Goal: Information Seeking & Learning: Find contact information

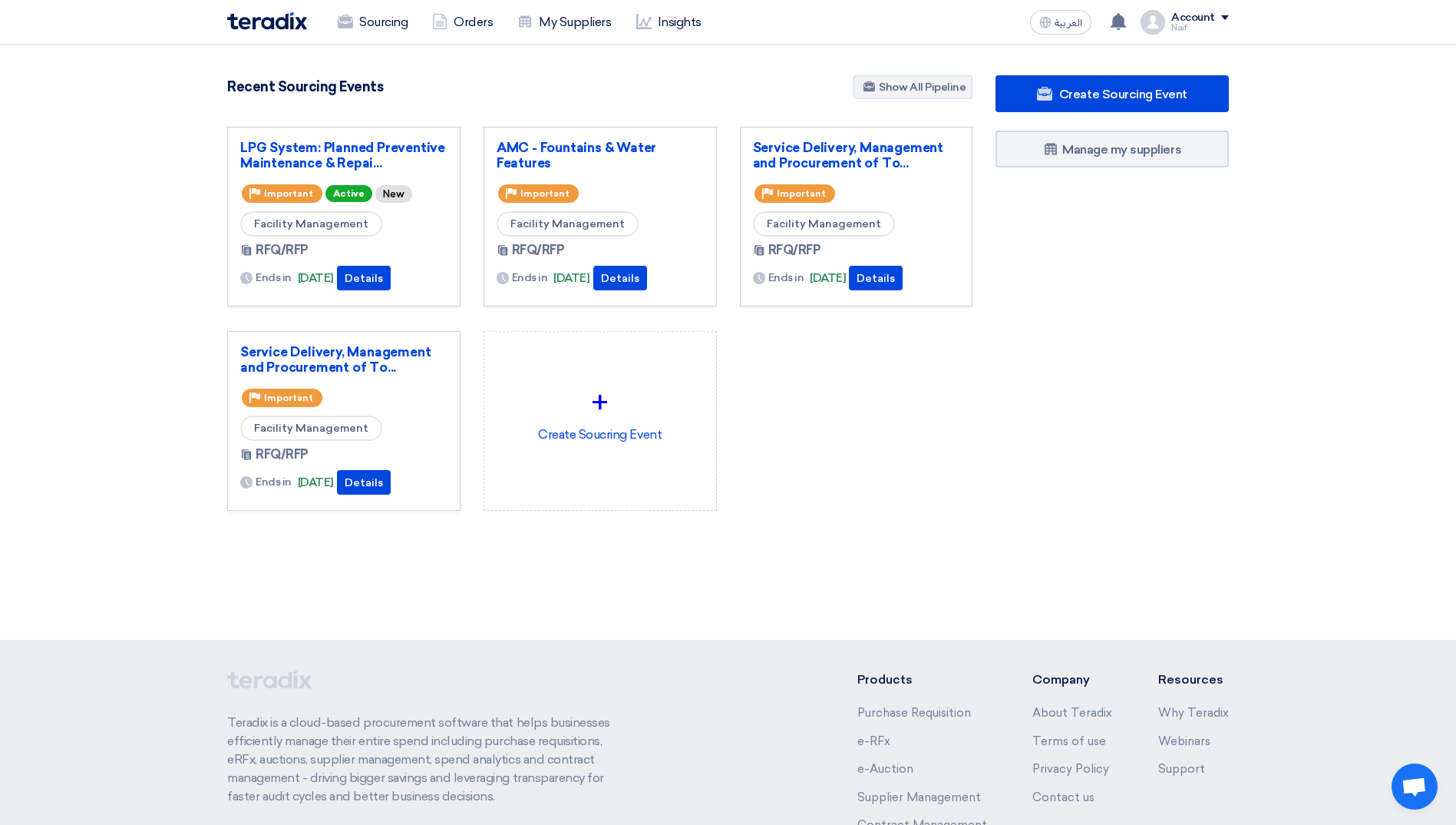
click at [363, 131] on div "LPG System: Planned Preventive Maintenance & Repai... Priority Important Active…" at bounding box center [343, 216] width 233 height 179
click at [356, 136] on div "LPG System: Planned Preventive Maintenance & Repai... Priority Important Active…" at bounding box center [343, 216] width 233 height 179
click at [355, 142] on link "LPG System: Planned Preventive Maintenance & Repai..." at bounding box center [343, 156] width 207 height 31
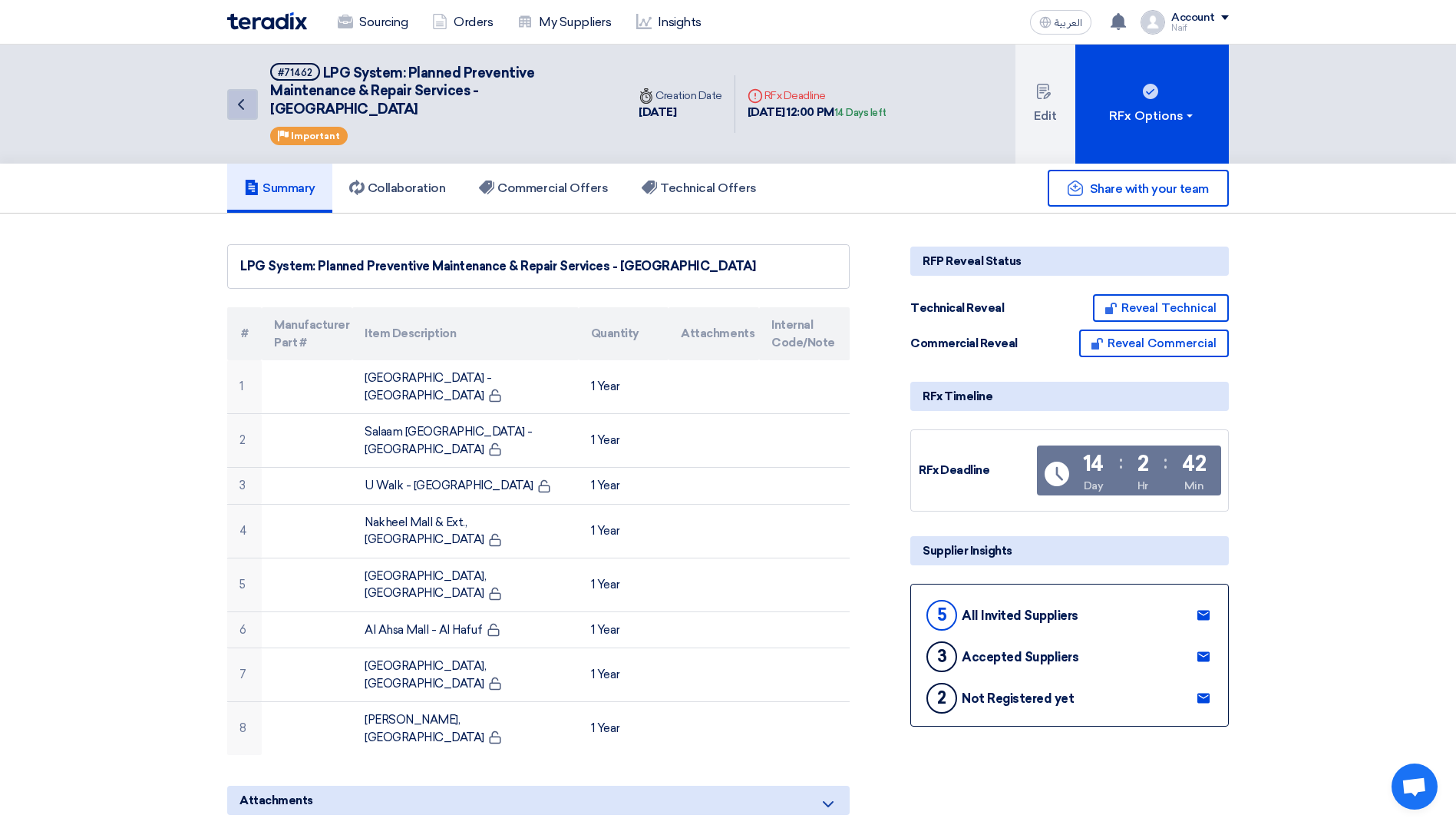
click at [252, 105] on link "Back" at bounding box center [243, 104] width 31 height 31
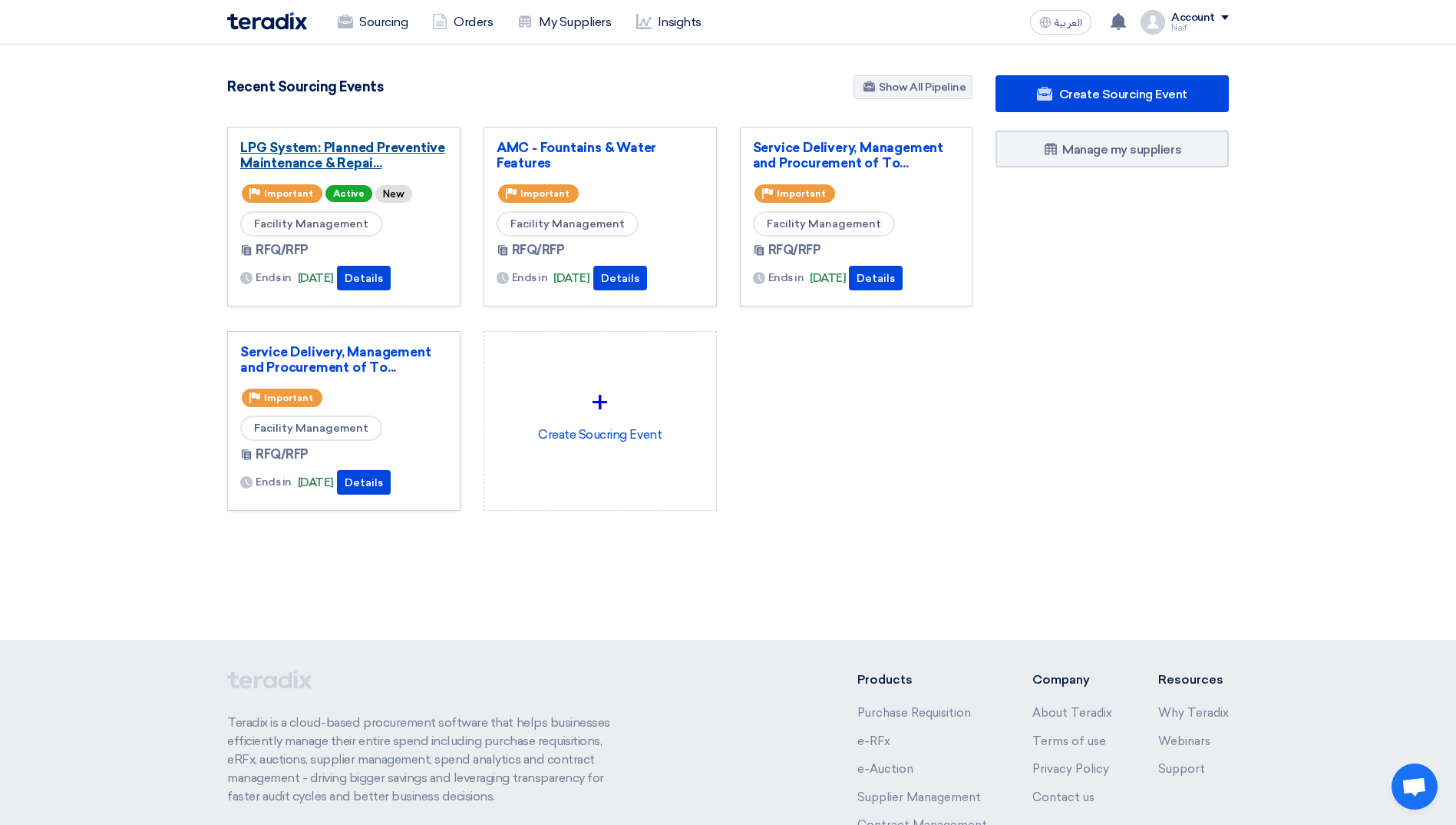
click at [278, 149] on link "LPG System: Planned Preventive Maintenance & Repai..." at bounding box center [343, 156] width 207 height 31
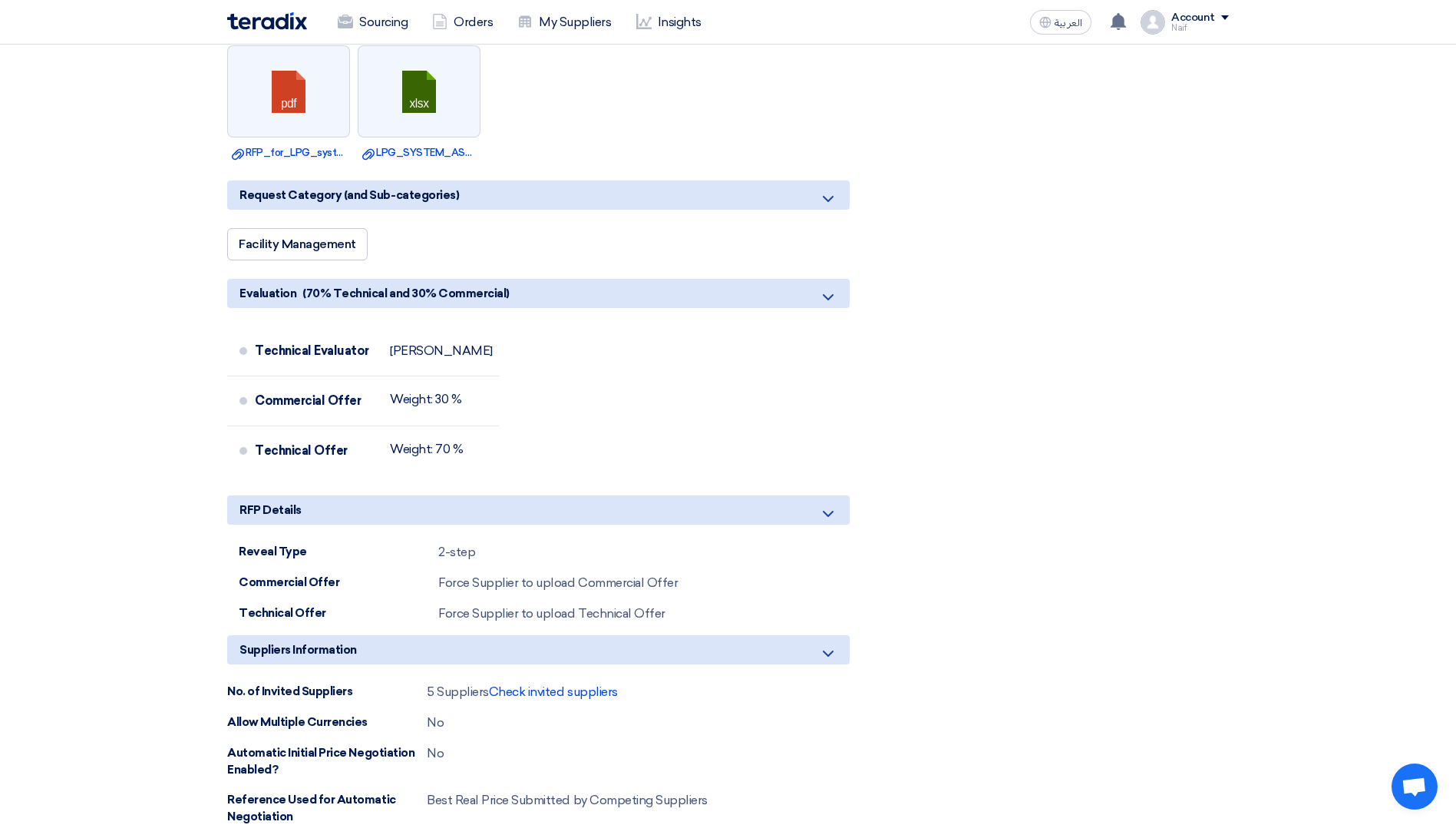
scroll to position [844, 0]
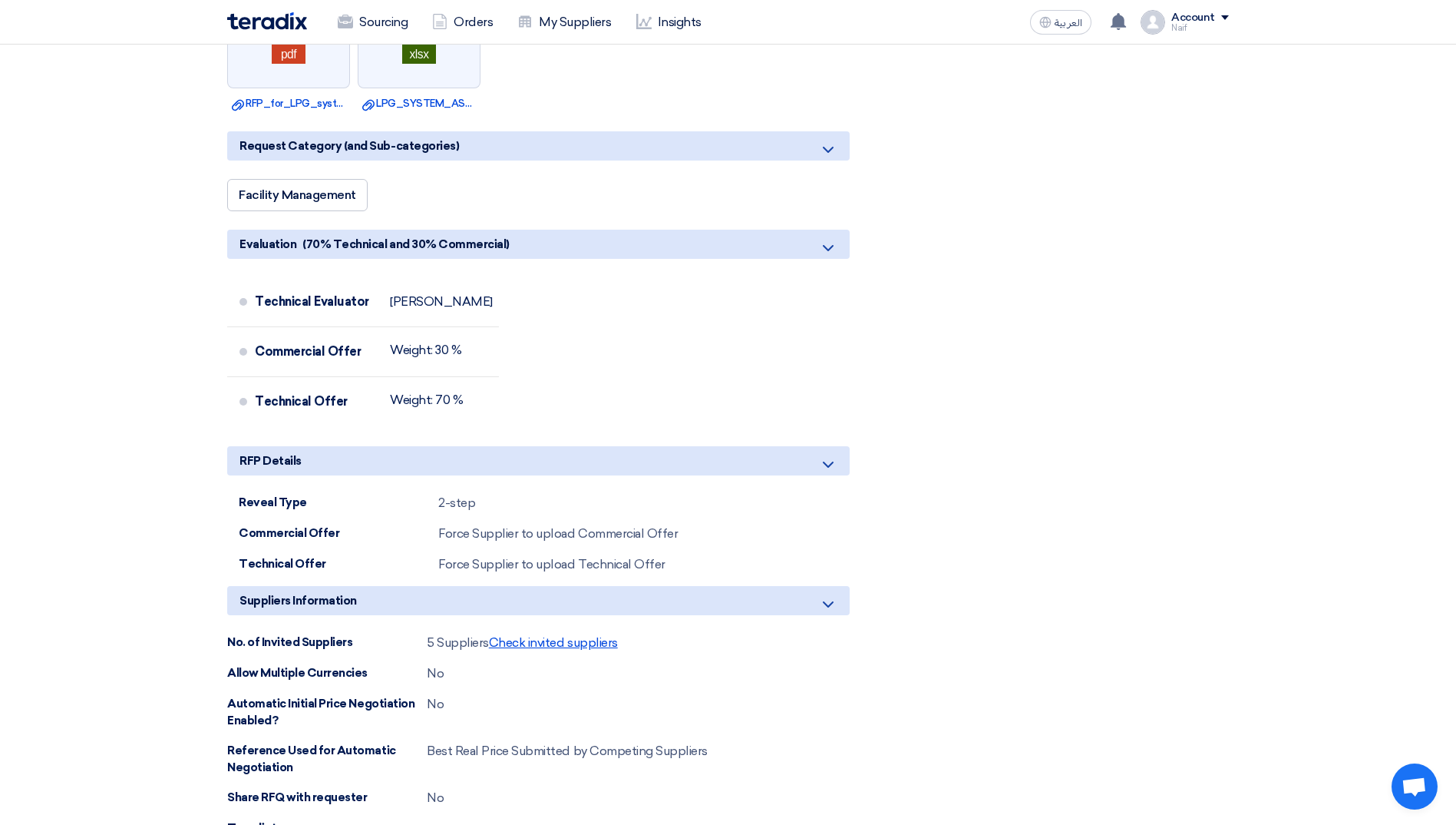
click at [555, 635] on span "Check invited suppliers" at bounding box center [553, 642] width 129 height 15
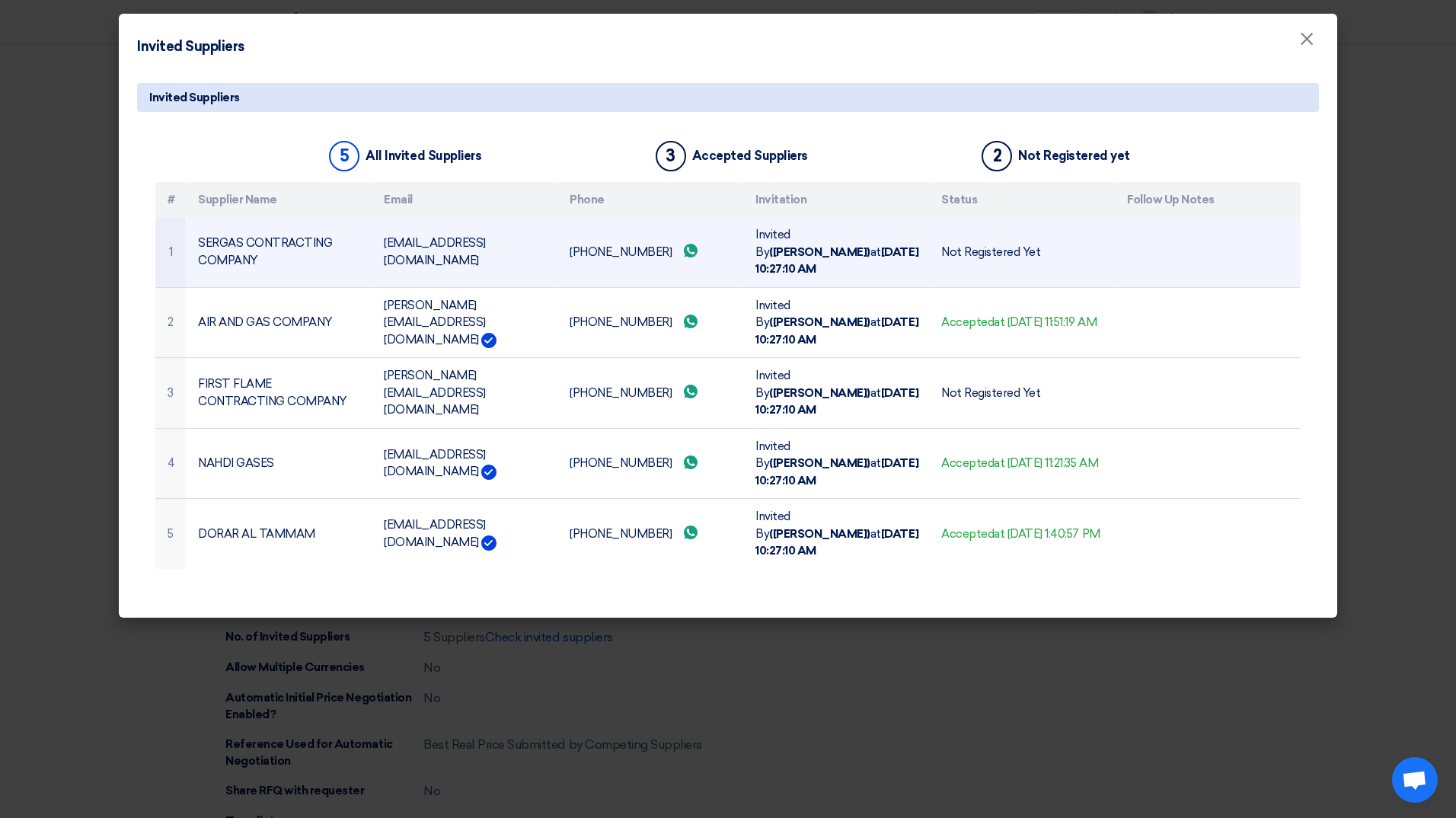
click at [233, 248] on td "SERGAS CONTRACTING COMPANY" at bounding box center [279, 251] width 186 height 70
copy tr "SERGAS CONTRACTING COMPANY"
click at [442, 239] on td "[EMAIL_ADDRESS][DOMAIN_NAME]" at bounding box center [464, 251] width 186 height 70
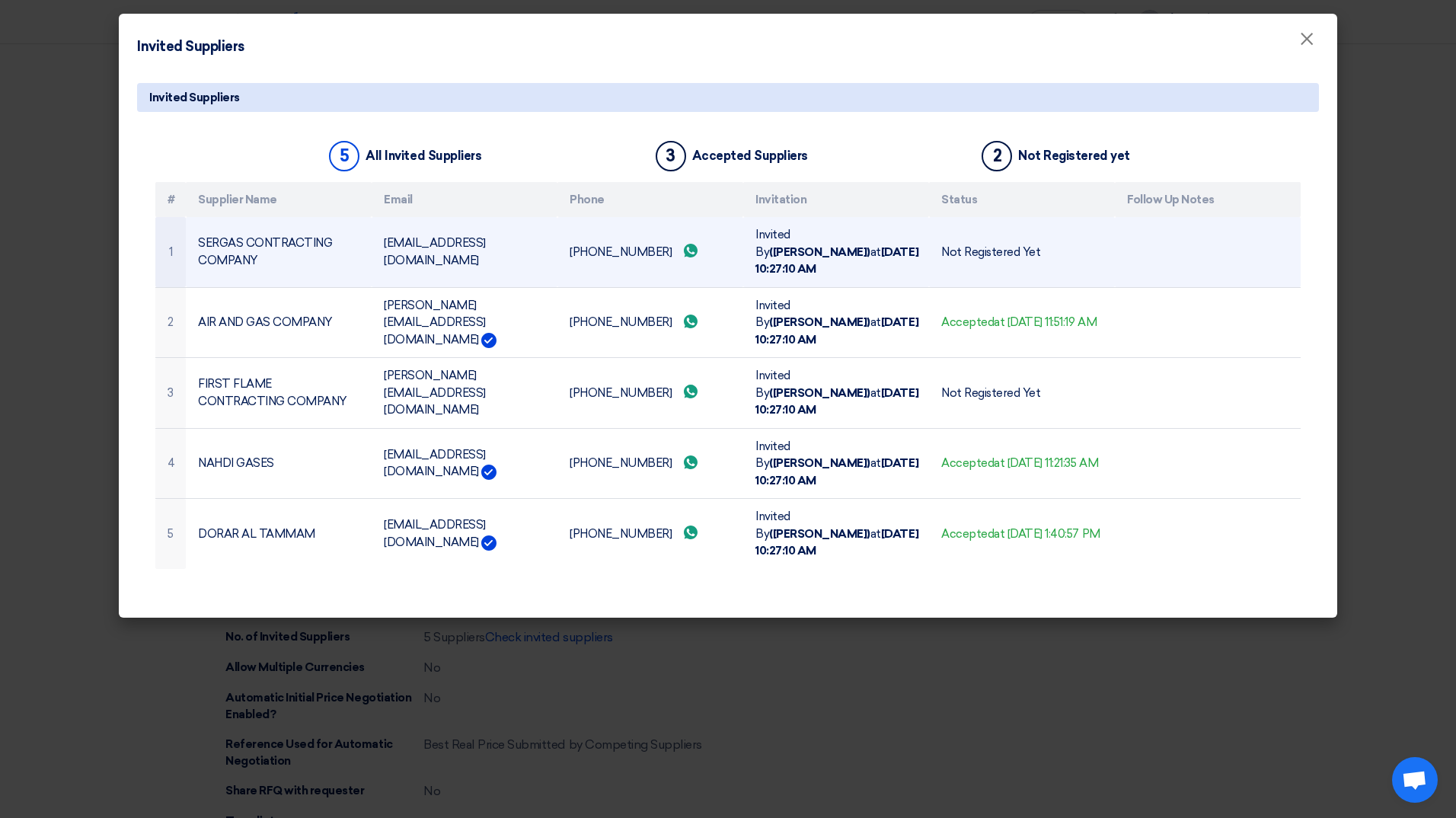
click at [442, 239] on td "[EMAIL_ADDRESS][DOMAIN_NAME]" at bounding box center [464, 251] width 186 height 70
copy tr "[EMAIL_ADDRESS][DOMAIN_NAME]"
click at [632, 241] on td "[PHONE_NUMBER] Send whatsApp message" at bounding box center [650, 251] width 186 height 70
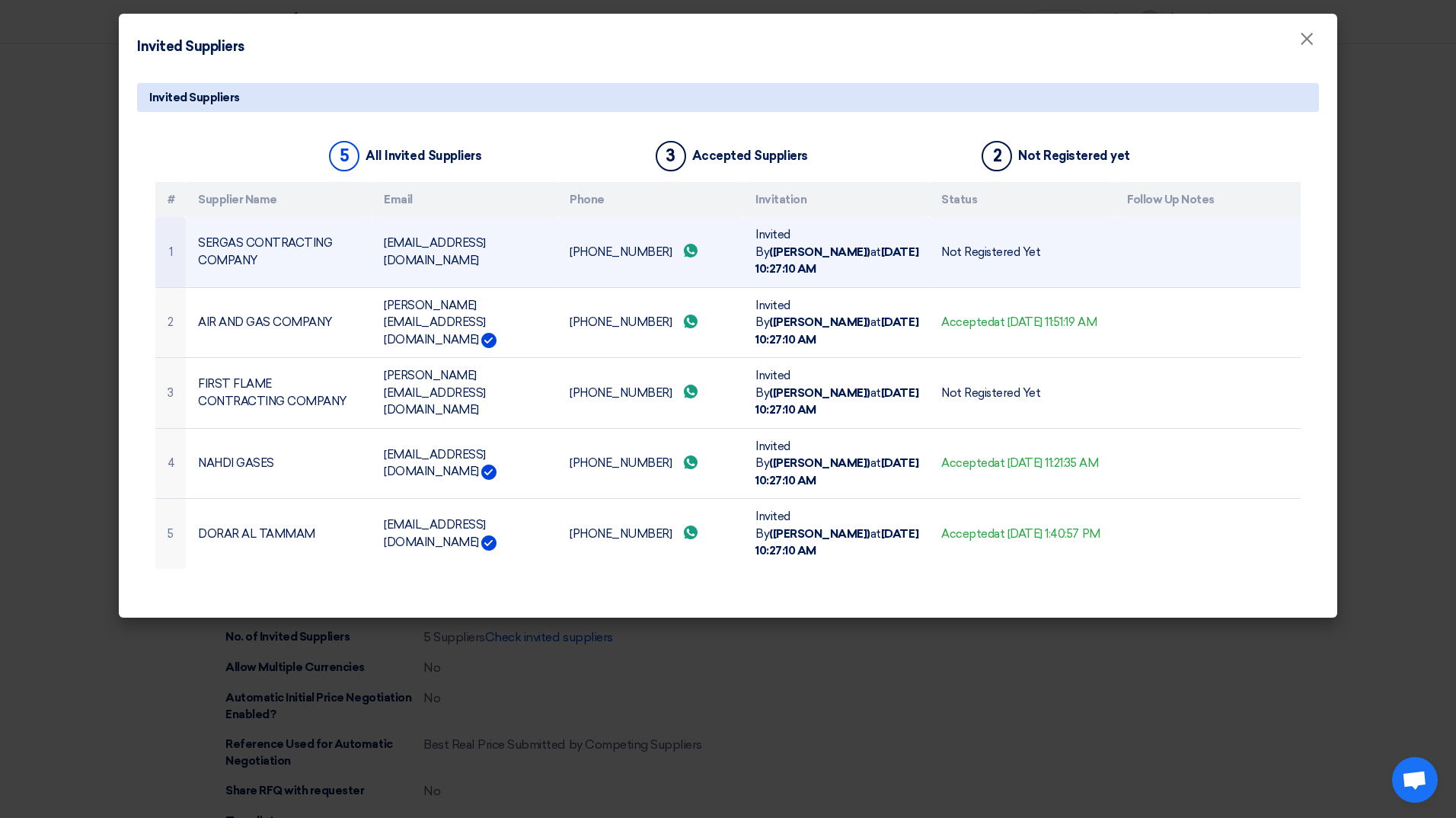
click at [632, 241] on td "[PHONE_NUMBER] Send whatsApp message" at bounding box center [650, 251] width 186 height 70
copy tr "[PHONE_NUMBER] Send whatsApp message"
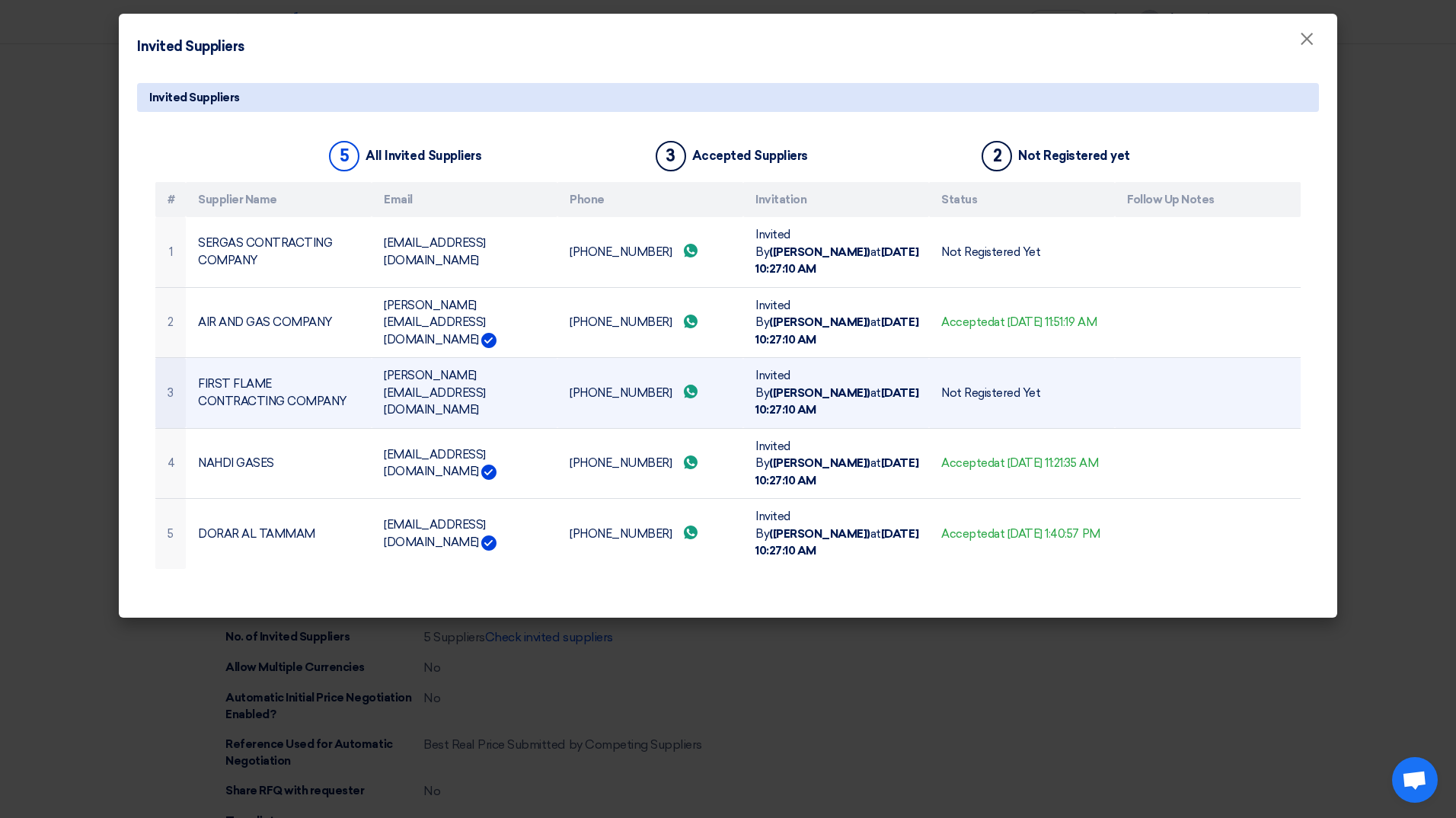
drag, startPoint x: 282, startPoint y: 381, endPoint x: 224, endPoint y: 355, distance: 63.6
click at [224, 358] on td "FIRST FLAME CONTRACTING COMPANY" at bounding box center [279, 393] width 186 height 71
copy tr "FIRST FLAME CONTRACTING COMPANY"
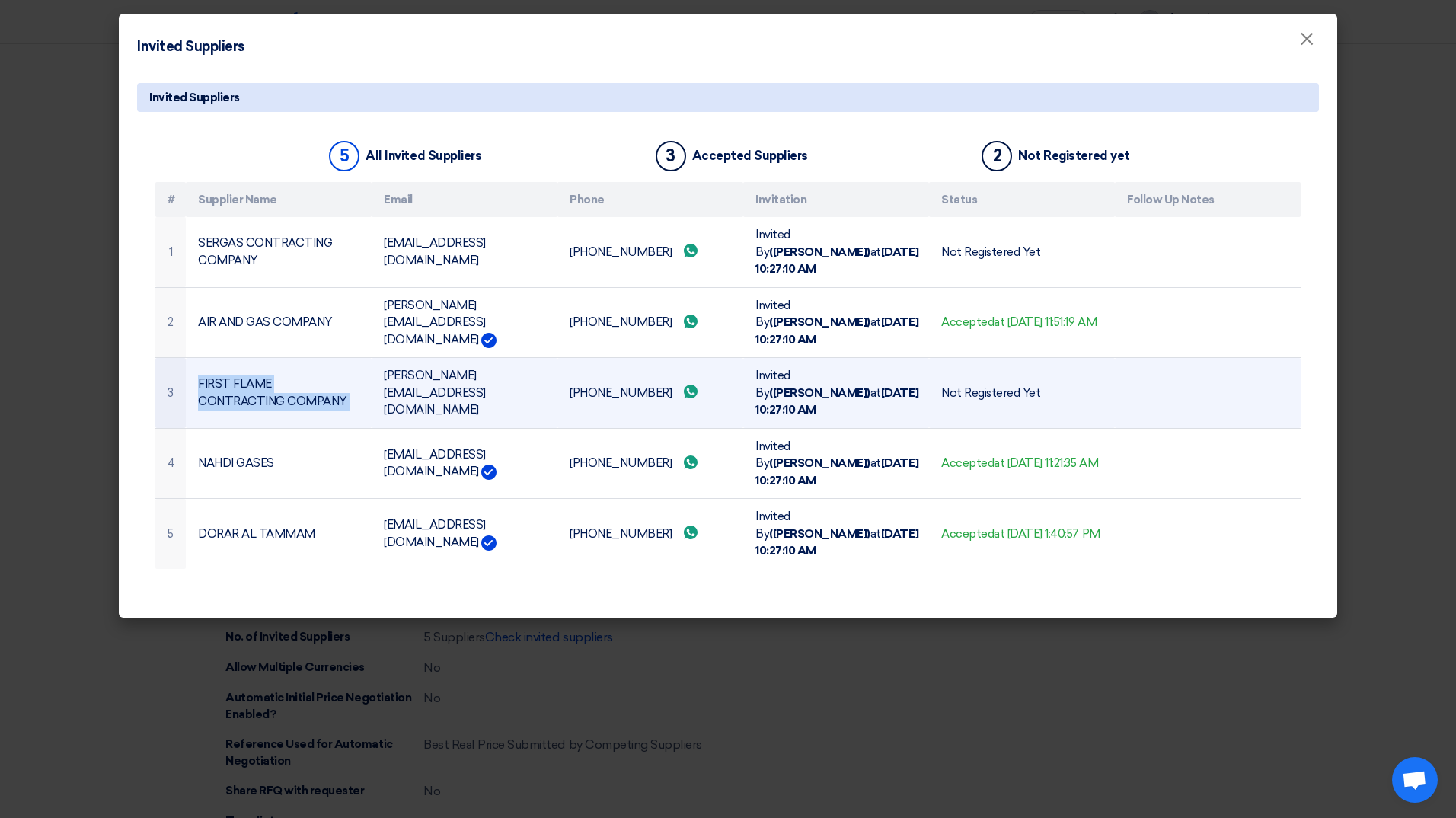
click at [243, 358] on td "FIRST FLAME CONTRACTING COMPANY" at bounding box center [279, 393] width 186 height 71
copy tr "FIRST FLAME CONTRACTING COMPANY"
click at [451, 358] on td "[PERSON_NAME][EMAIL_ADDRESS][DOMAIN_NAME]" at bounding box center [464, 393] width 186 height 71
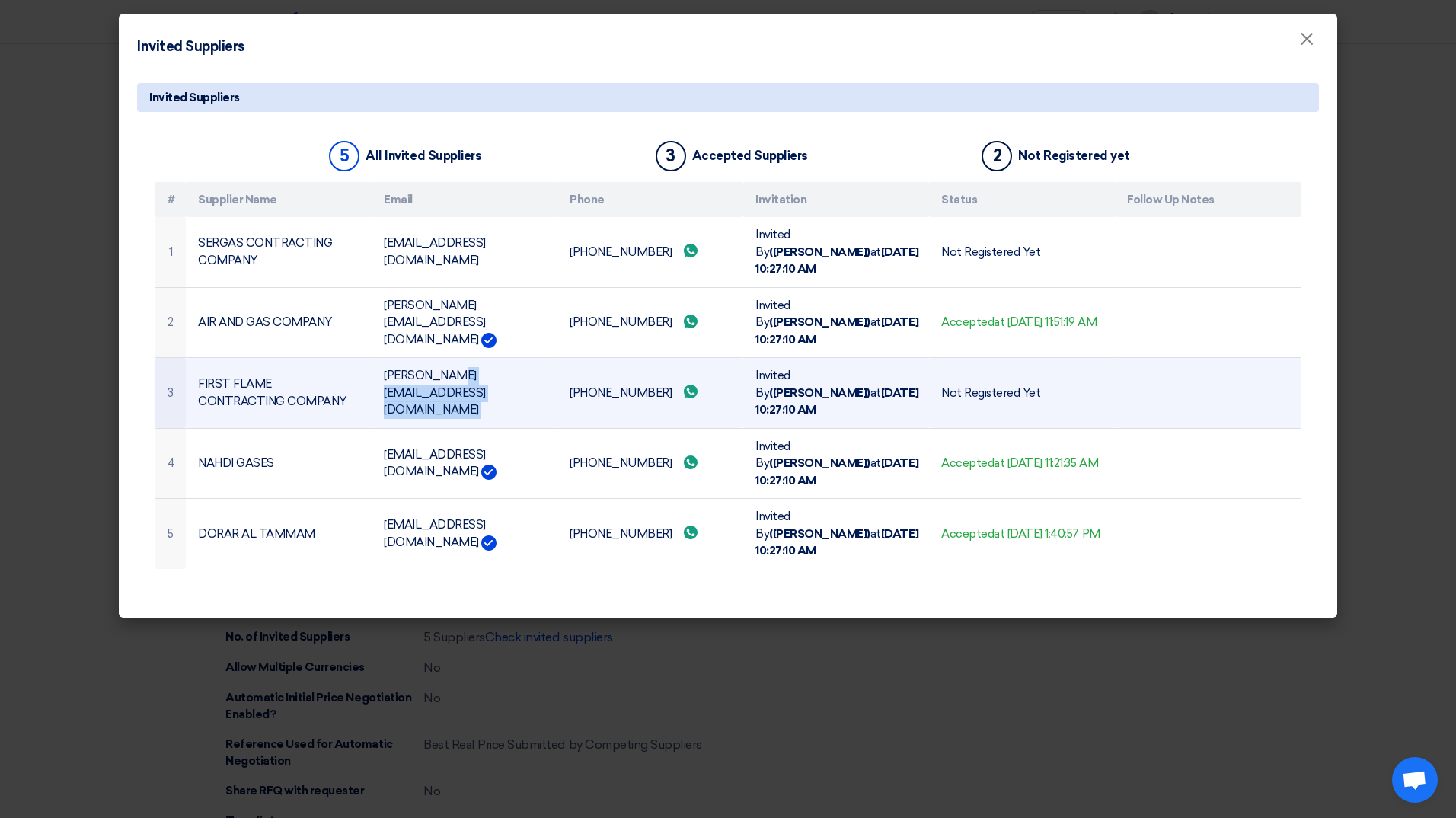
copy tr "[PERSON_NAME][EMAIL_ADDRESS][DOMAIN_NAME]"
click at [615, 358] on td "[PHONE_NUMBER] Send whatsApp message" at bounding box center [650, 393] width 186 height 71
copy tr "[PHONE_NUMBER] Send whatsApp message"
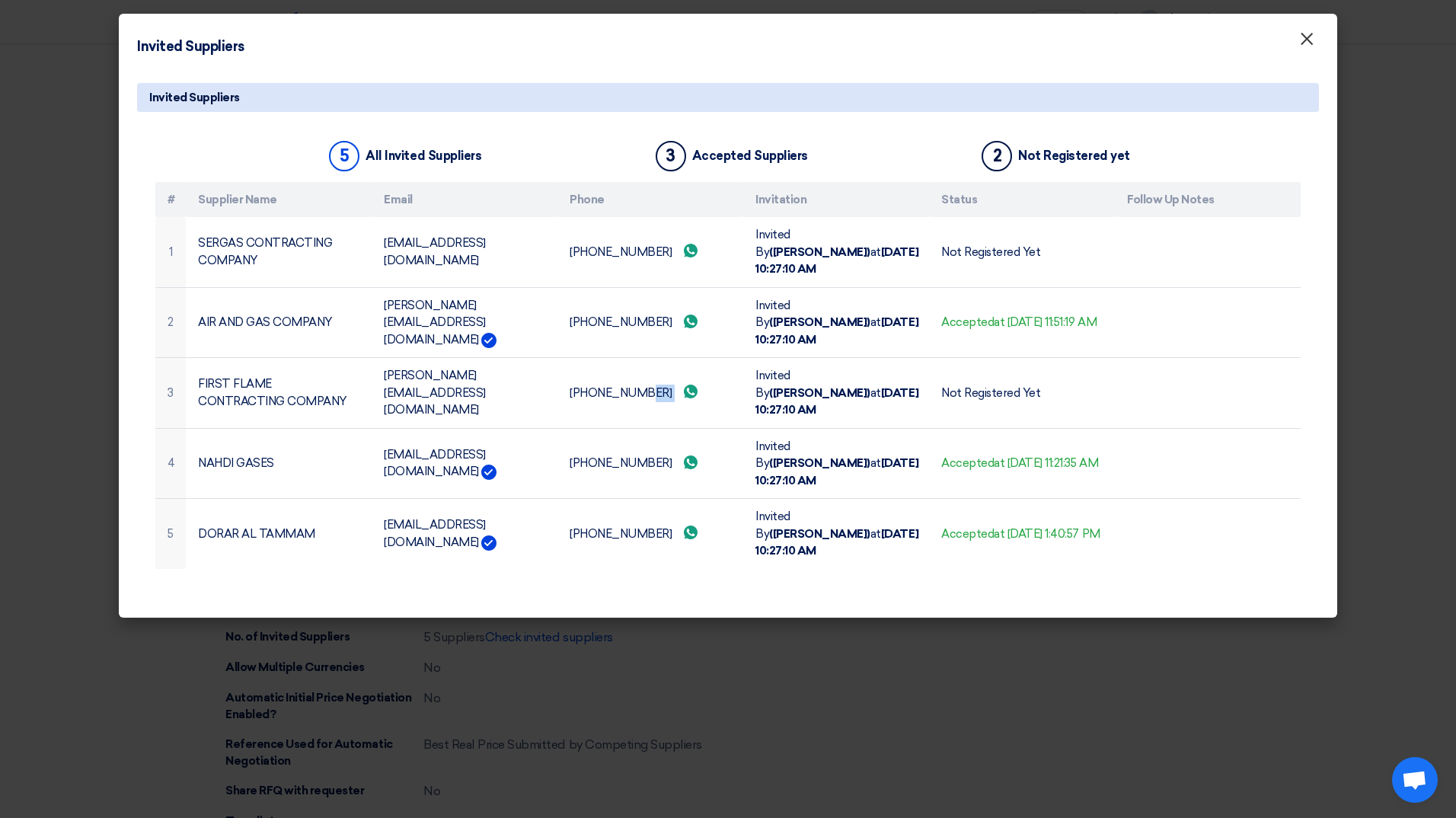
click at [1300, 38] on span "×" at bounding box center [1307, 43] width 15 height 31
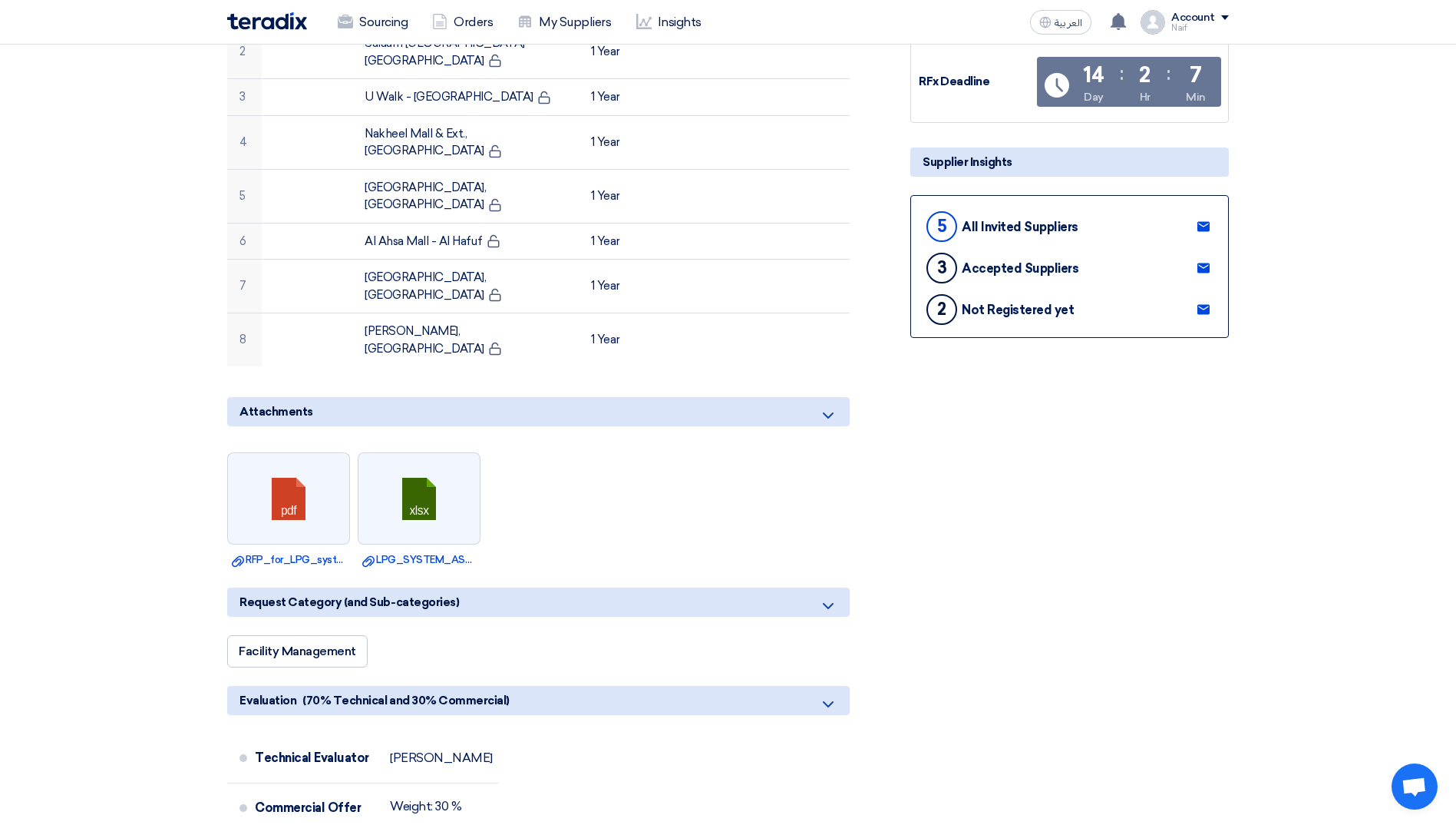
scroll to position [0, 0]
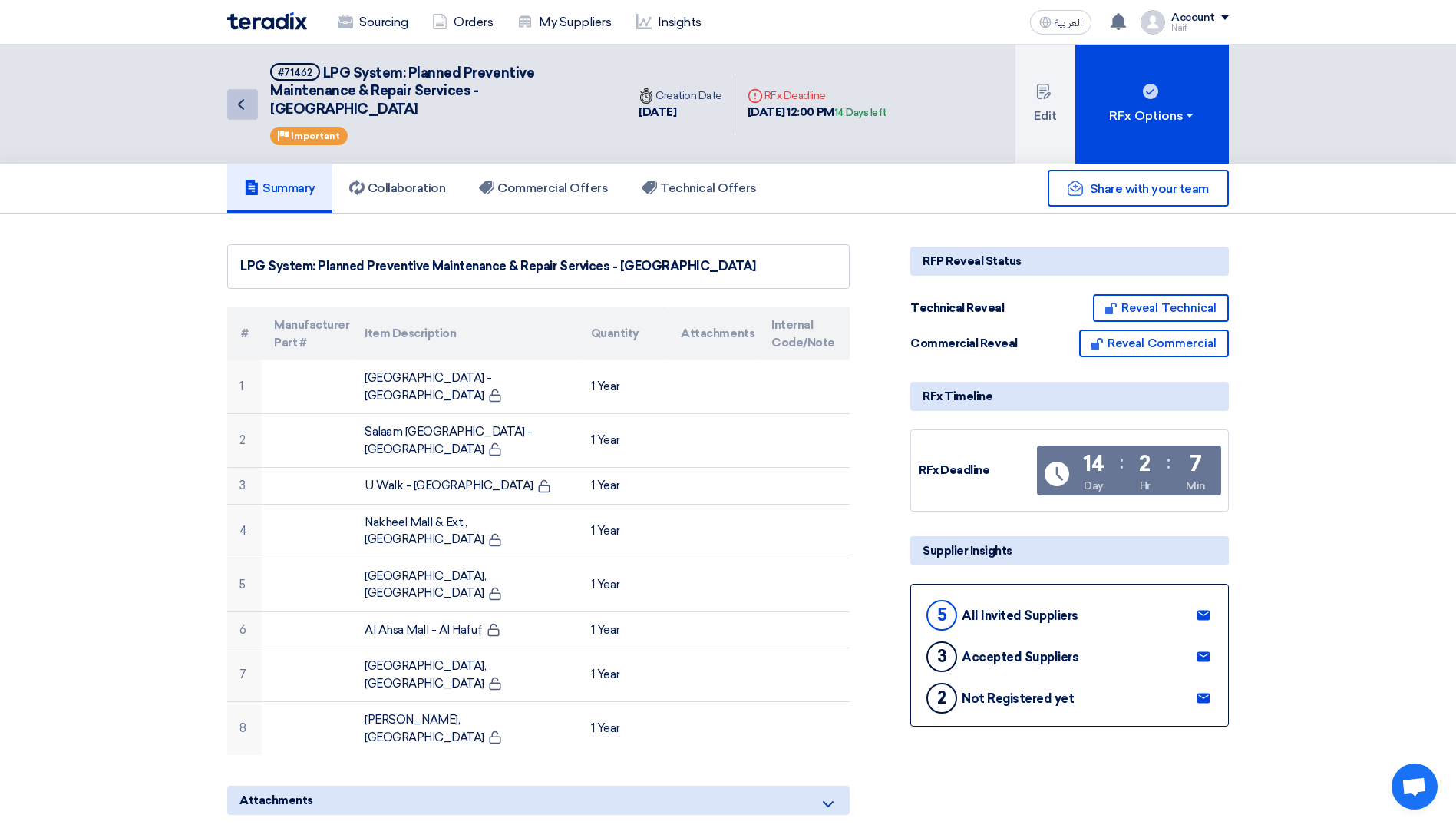
click at [245, 99] on icon "Back" at bounding box center [241, 104] width 18 height 18
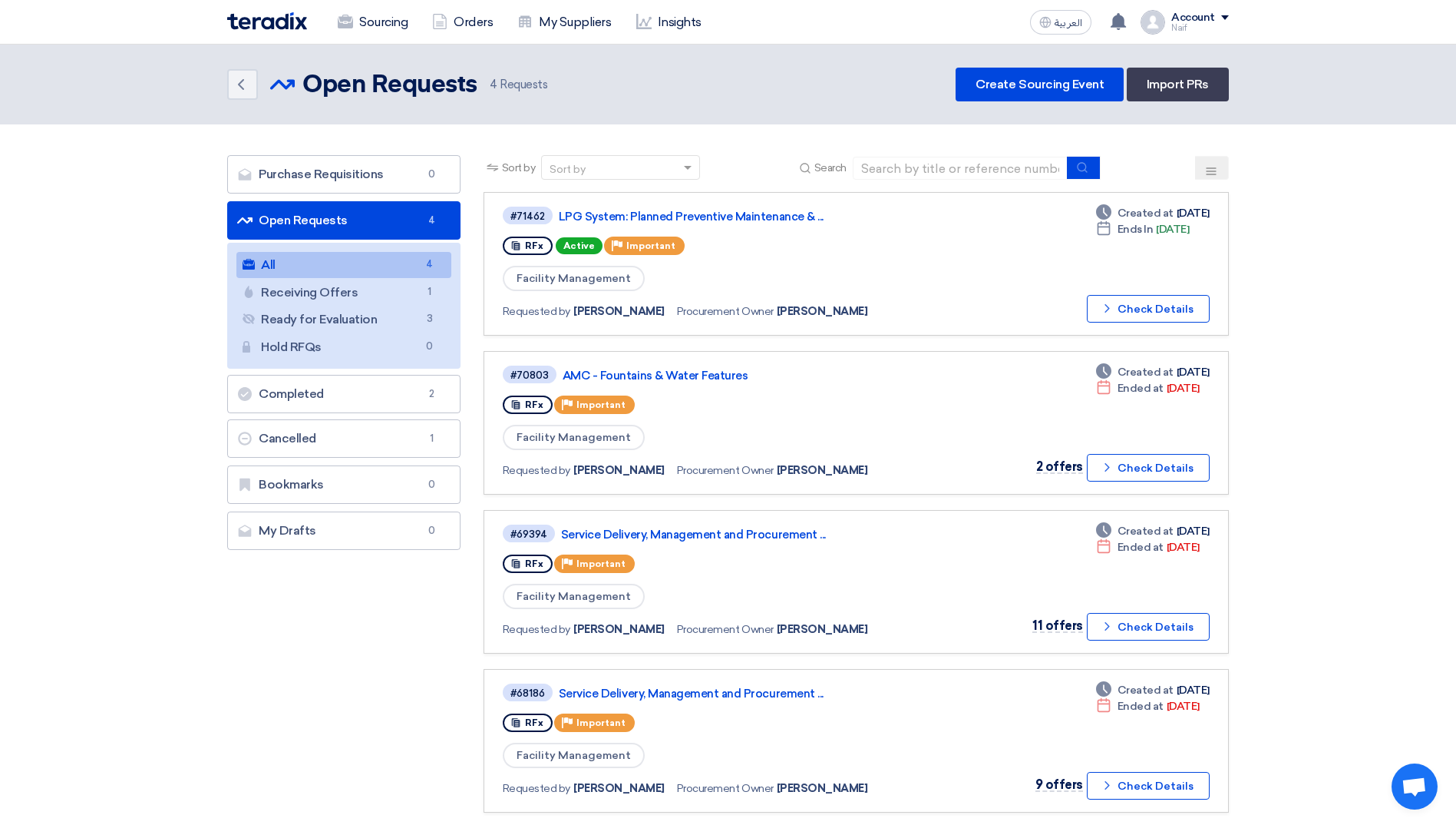
click at [136, 310] on section "Purchase Requisitions Purchase Requisitions 0 Open Requests Open Requests 4 All…" at bounding box center [728, 492] width 1456 height 734
click at [235, 91] on icon "Back" at bounding box center [241, 84] width 18 height 18
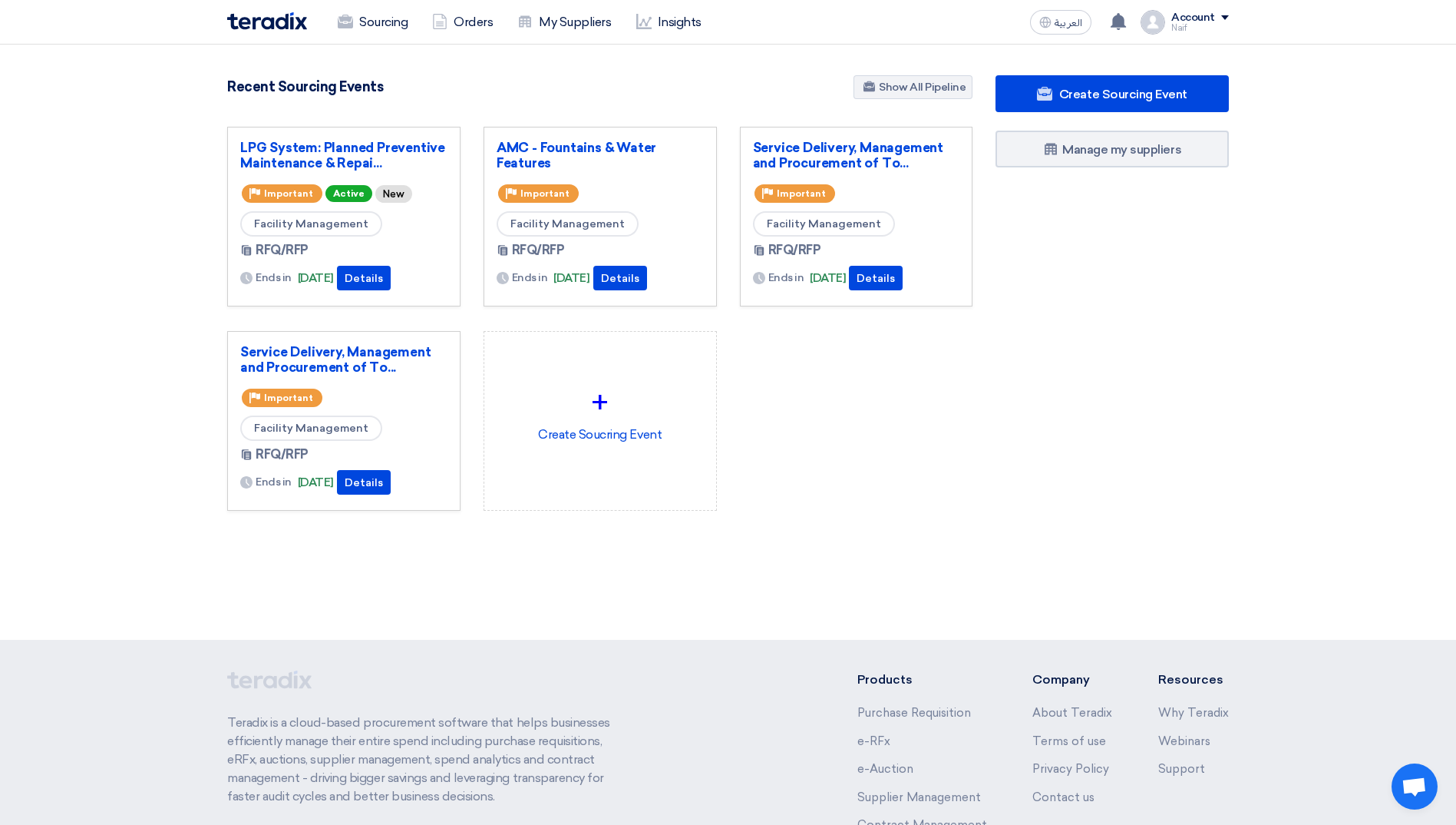
click at [270, 24] on img at bounding box center [266, 20] width 80 height 17
click at [271, 165] on link "LPG System: Planned Preventive Maintenance & Repai..." at bounding box center [343, 156] width 207 height 31
